Goal: Task Accomplishment & Management: Complete application form

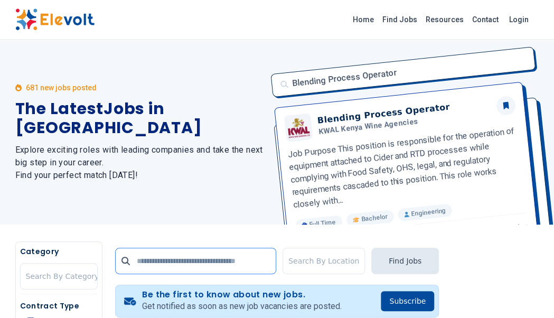
click at [224, 264] on input "text" at bounding box center [195, 261] width 161 height 26
type input "**********"
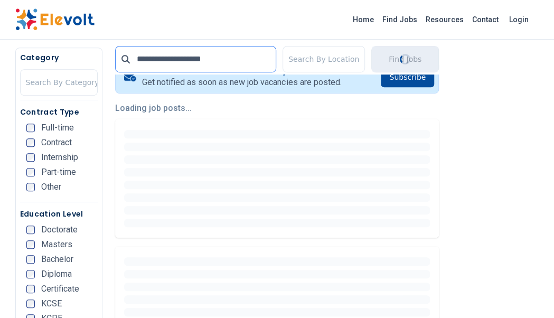
scroll to position [227, 0]
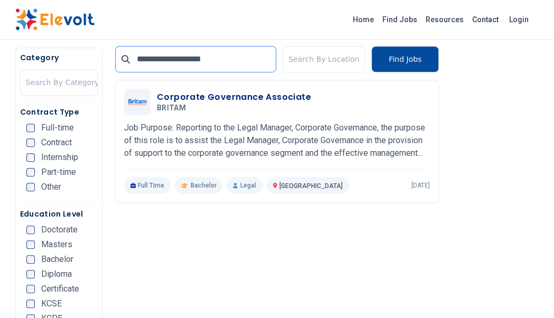
scroll to position [265, 0]
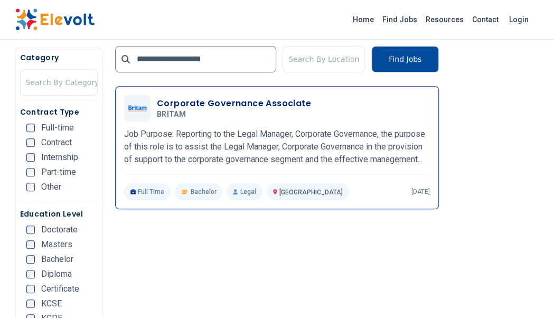
click at [138, 110] on div at bounding box center [137, 108] width 26 height 26
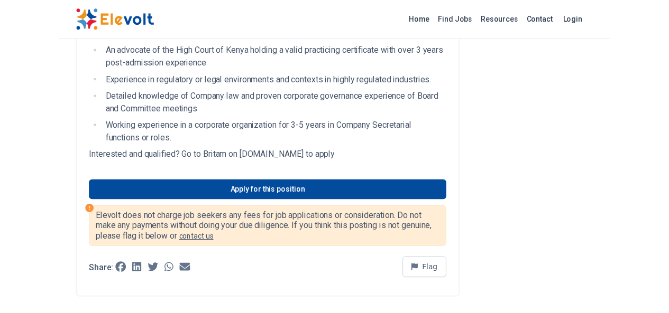
scroll to position [822, 0]
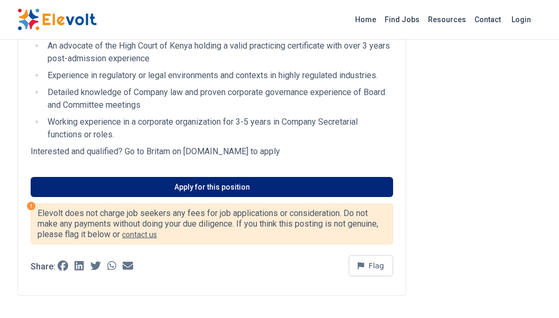
click at [197, 187] on link "Apply for this position" at bounding box center [212, 187] width 363 height 20
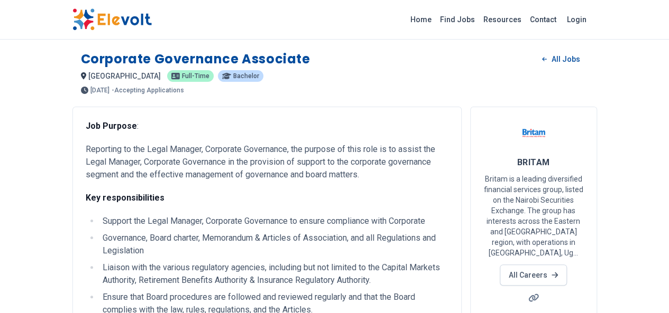
scroll to position [18, 0]
